Goal: Task Accomplishment & Management: Manage account settings

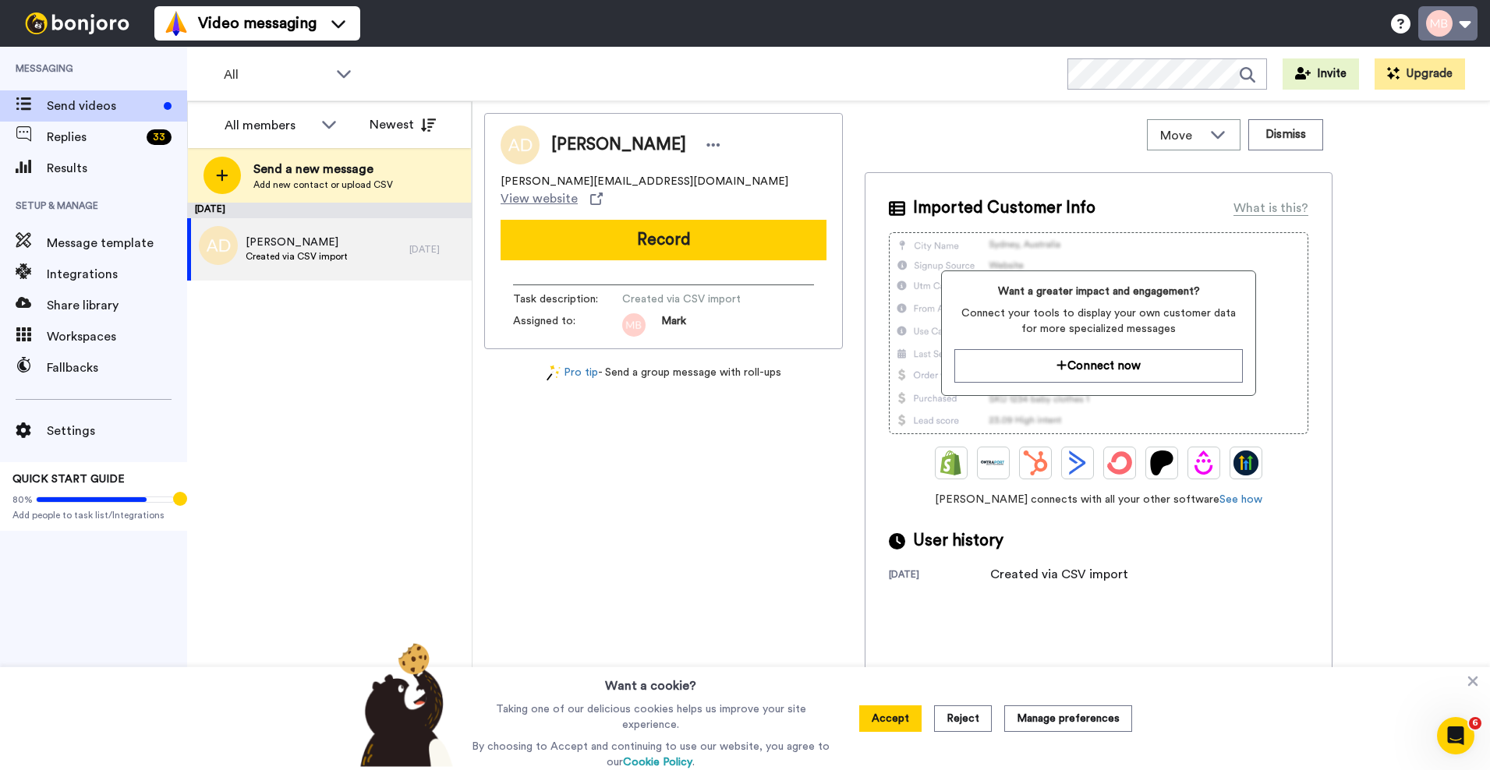
click at [1448, 23] on button at bounding box center [1447, 23] width 59 height 34
